Goal: Task Accomplishment & Management: Use online tool/utility

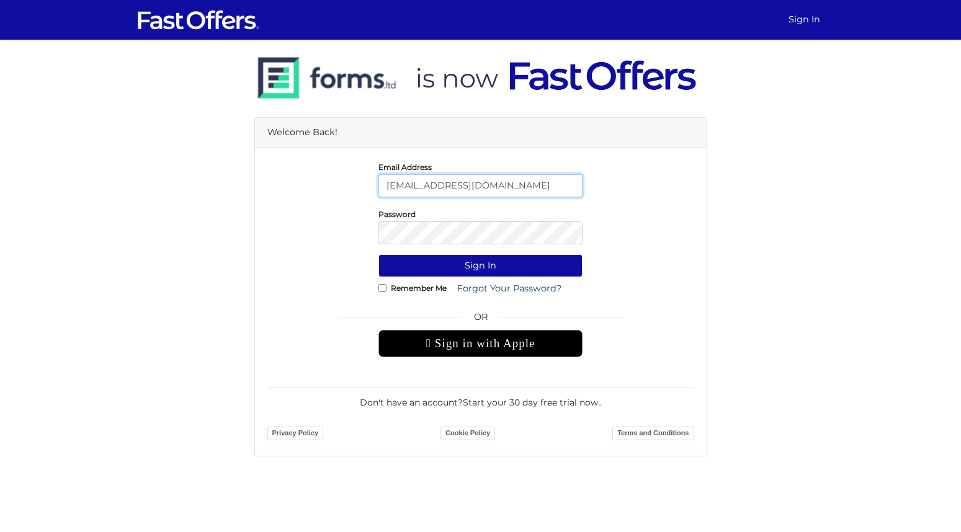
drag, startPoint x: 501, startPoint y: 177, endPoint x: 495, endPoint y: 179, distance: 6.5
click at [495, 179] on input "lucie@property.ca" at bounding box center [480, 185] width 204 height 23
click at [491, 180] on input "lucie@property.ca" at bounding box center [480, 185] width 204 height 23
type input "lucie@thesoulasgroup.com"
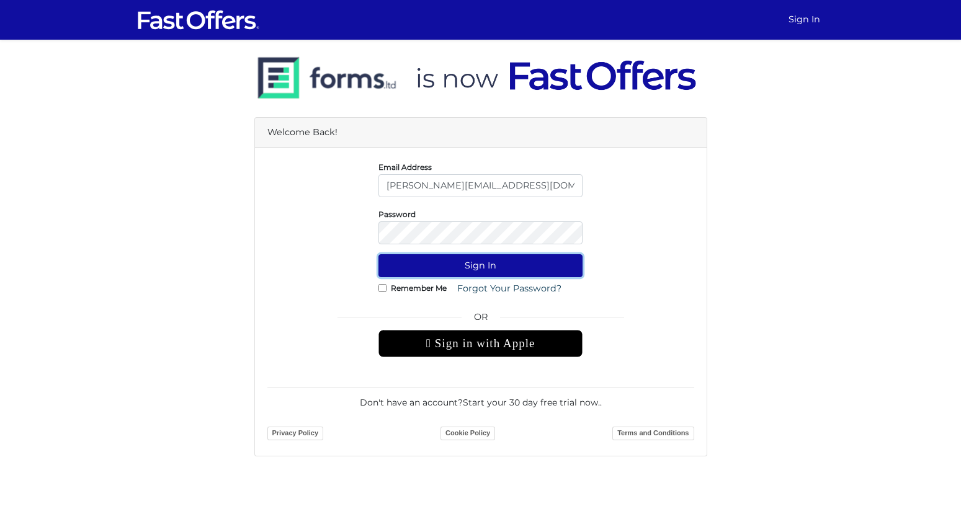
click at [474, 261] on button "Sign In" at bounding box center [480, 265] width 204 height 23
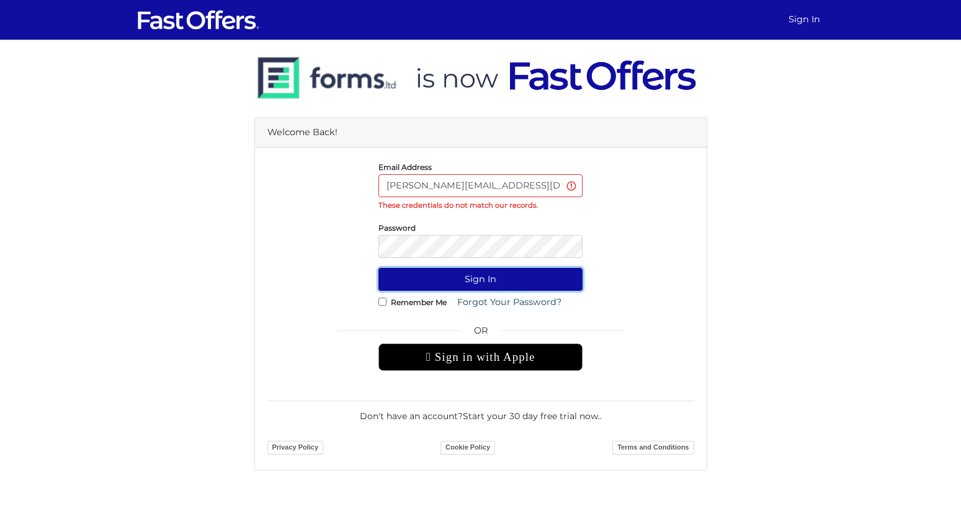
click at [473, 282] on button "Sign In" at bounding box center [480, 279] width 204 height 23
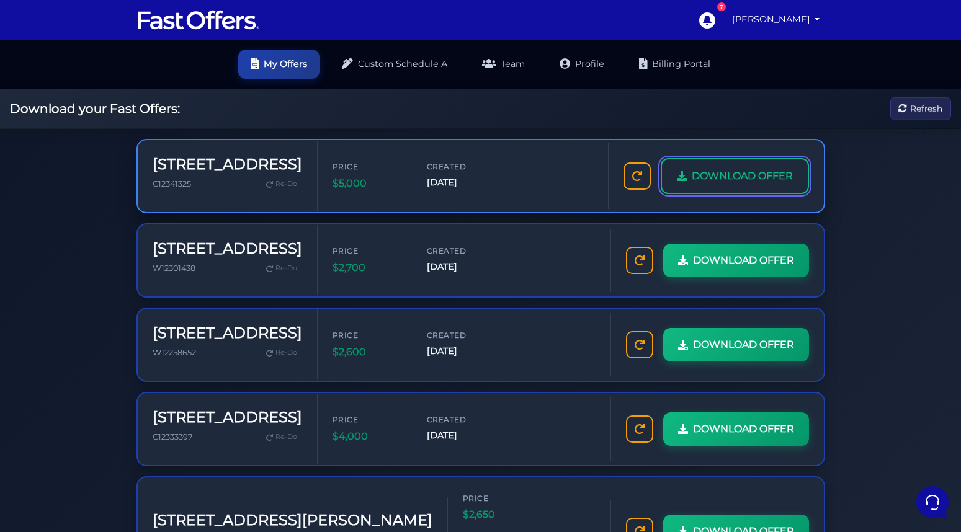
click at [712, 173] on span "DOWNLOAD OFFER" at bounding box center [742, 176] width 101 height 16
